Goal: Information Seeking & Learning: Learn about a topic

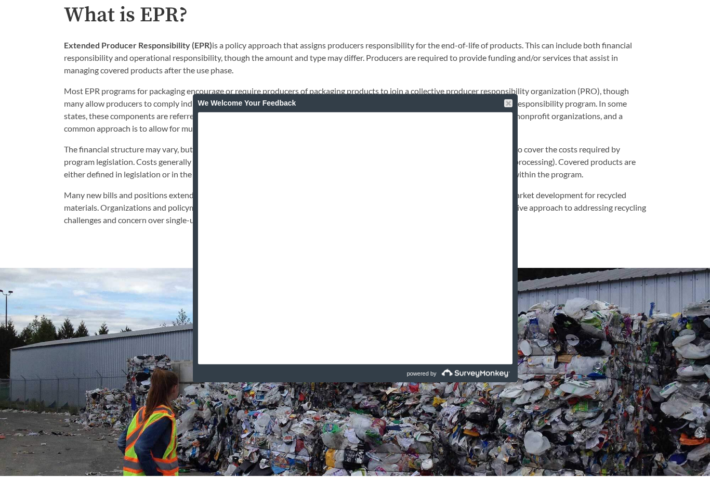
scroll to position [552, 0]
click at [506, 94] on p "Most EPR programs for packaging encourage or require producers of packaging pro…" at bounding box center [355, 110] width 582 height 50
click at [510, 102] on div at bounding box center [508, 103] width 8 height 8
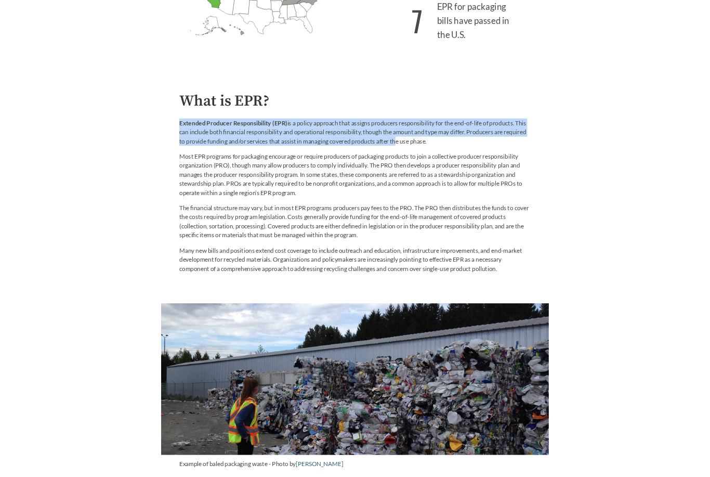
scroll to position [499, 0]
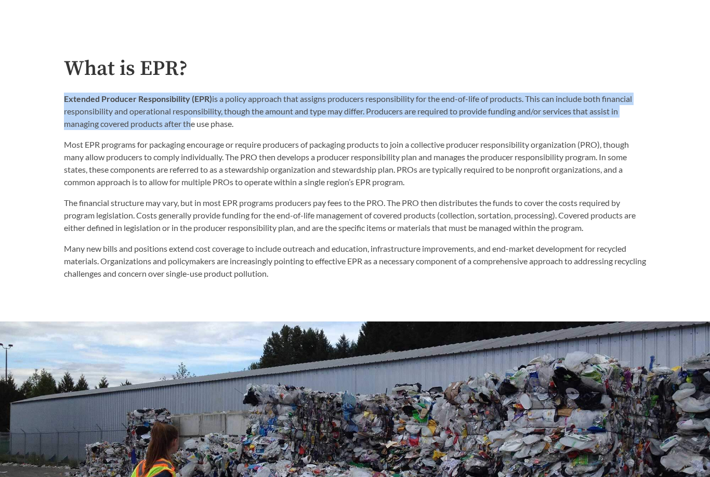
copy p "Extended Producer Responsibility (EPR) is a policy approach that assigns produc…"
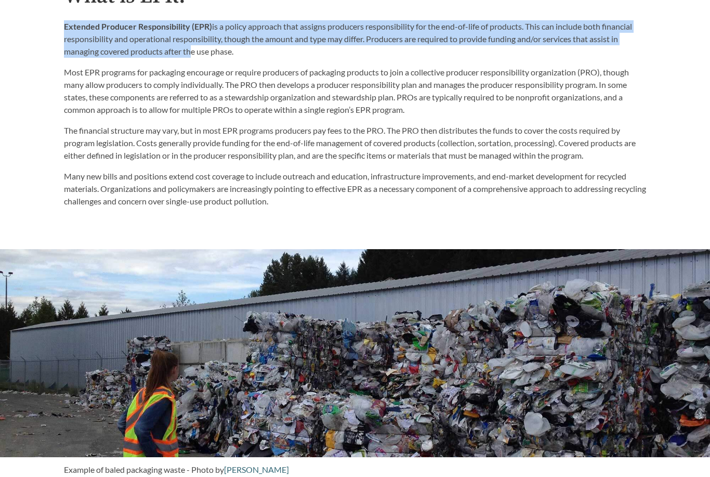
scroll to position [564, 0]
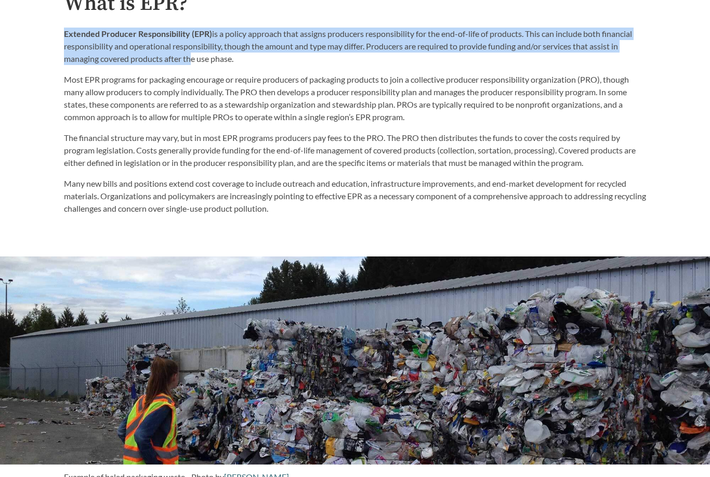
click at [67, 171] on div "The financial structure may vary, but in most EPR programs producers pay fees t…" at bounding box center [355, 173] width 582 height 83
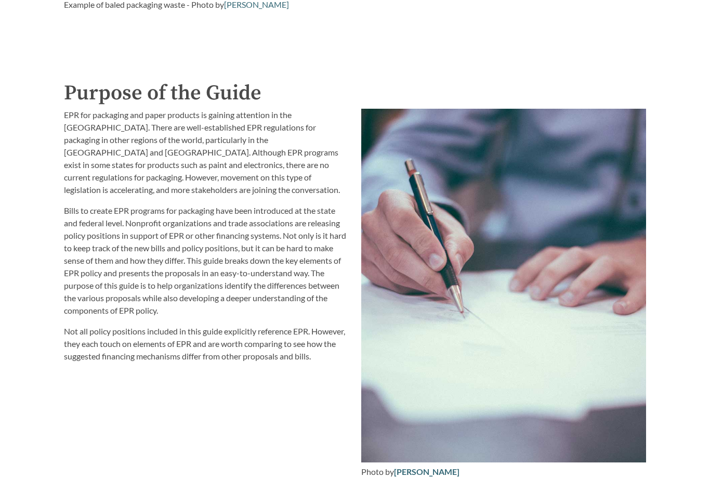
scroll to position [1036, 0]
click at [61, 110] on div "EPR for packaging and paper products is gaining attention in the United States.…" at bounding box center [206, 293] width 297 height 382
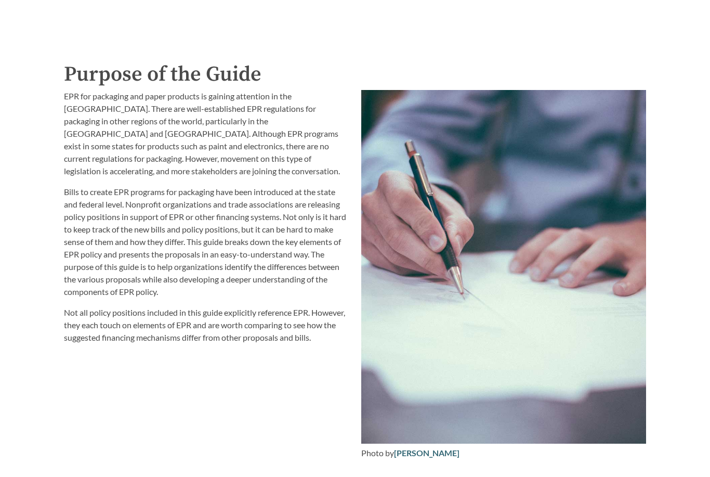
scroll to position [1054, 0]
click at [87, 129] on p "EPR for packaging and paper products is gaining attention in the [GEOGRAPHIC_DA…" at bounding box center [206, 133] width 285 height 87
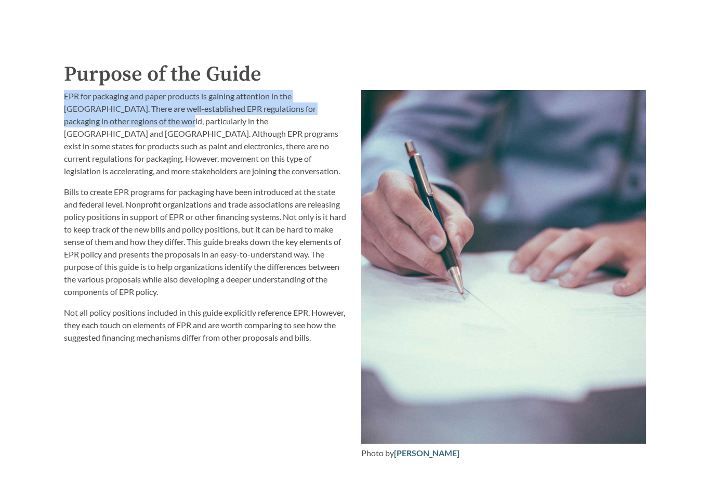
click at [94, 150] on p "EPR for packaging and paper products is gaining attention in the [GEOGRAPHIC_DA…" at bounding box center [206, 133] width 285 height 87
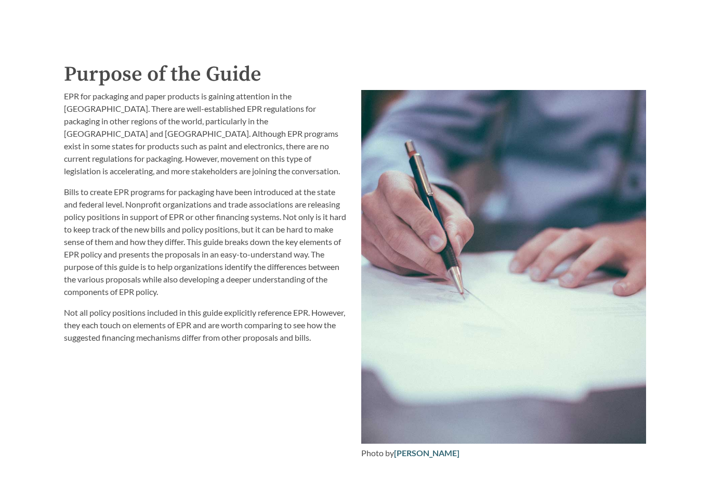
click at [94, 150] on p "EPR for packaging and paper products is gaining attention in the [GEOGRAPHIC_DA…" at bounding box center [206, 133] width 285 height 87
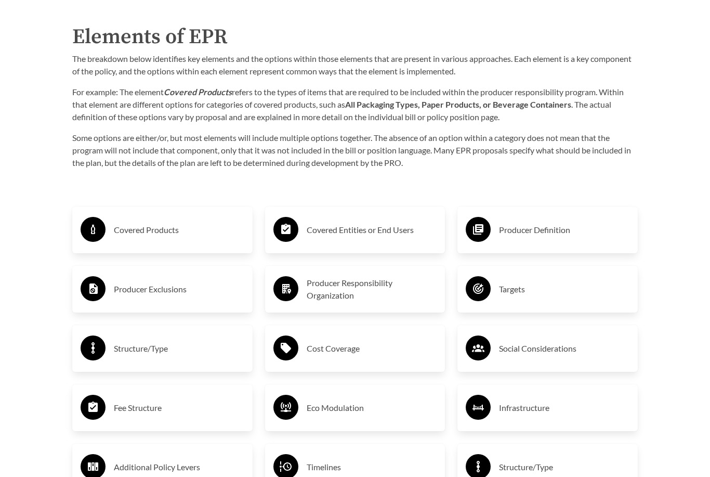
scroll to position [1535, 0]
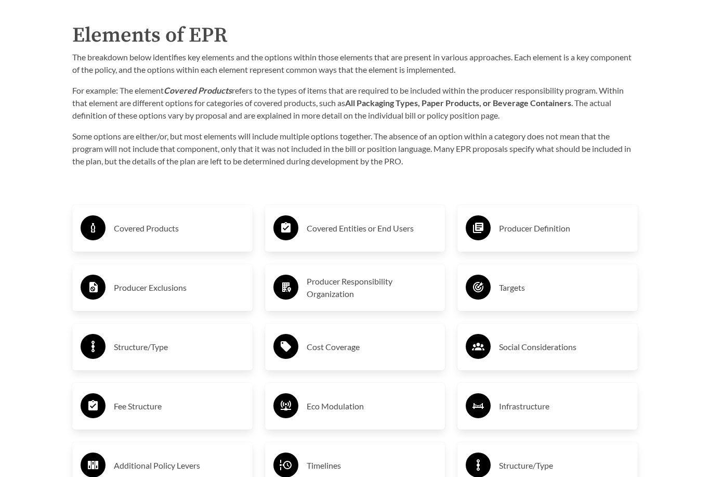
click at [111, 85] on p "For example: The element Covered Products refers to the types of items that are…" at bounding box center [355, 102] width 566 height 37
